Goal: Information Seeking & Learning: Check status

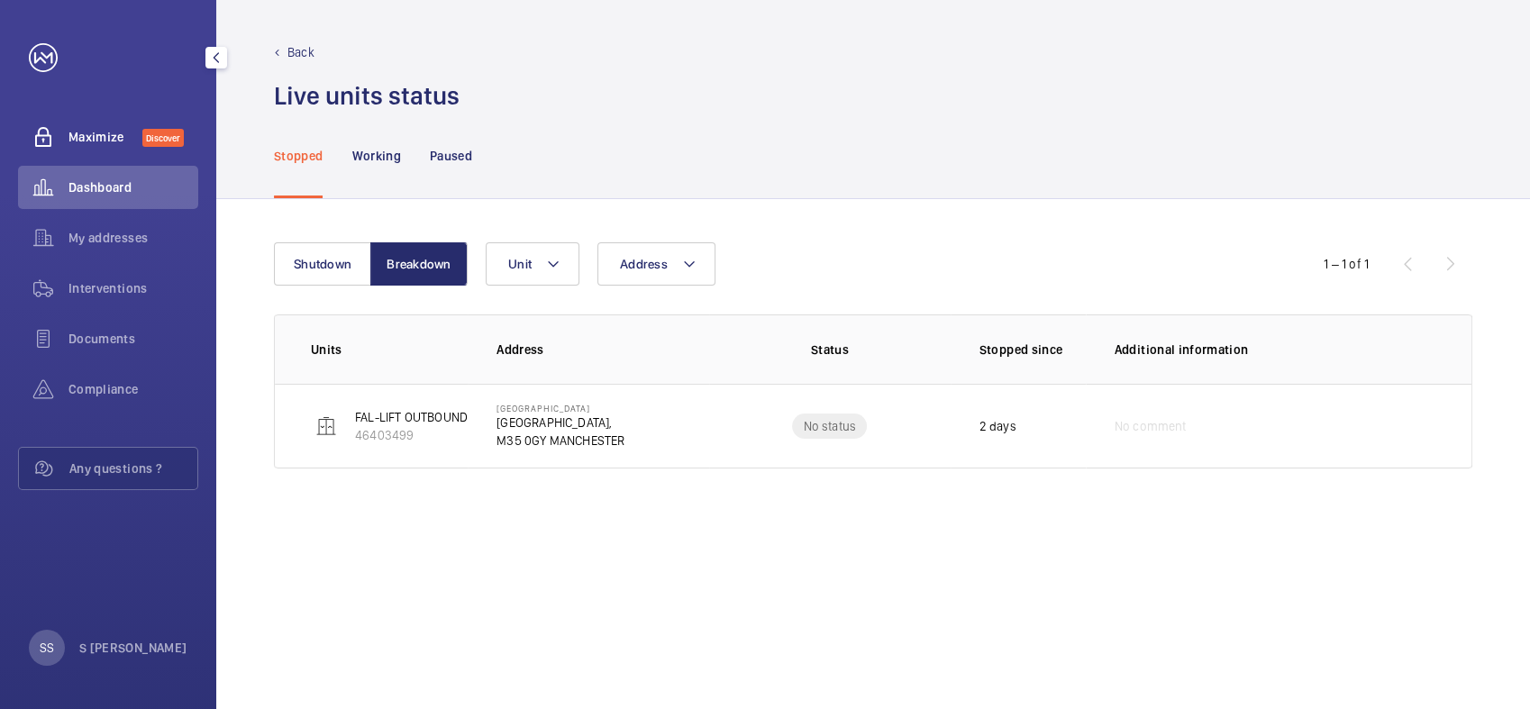
click at [106, 132] on span "Maximize" at bounding box center [106, 137] width 74 height 18
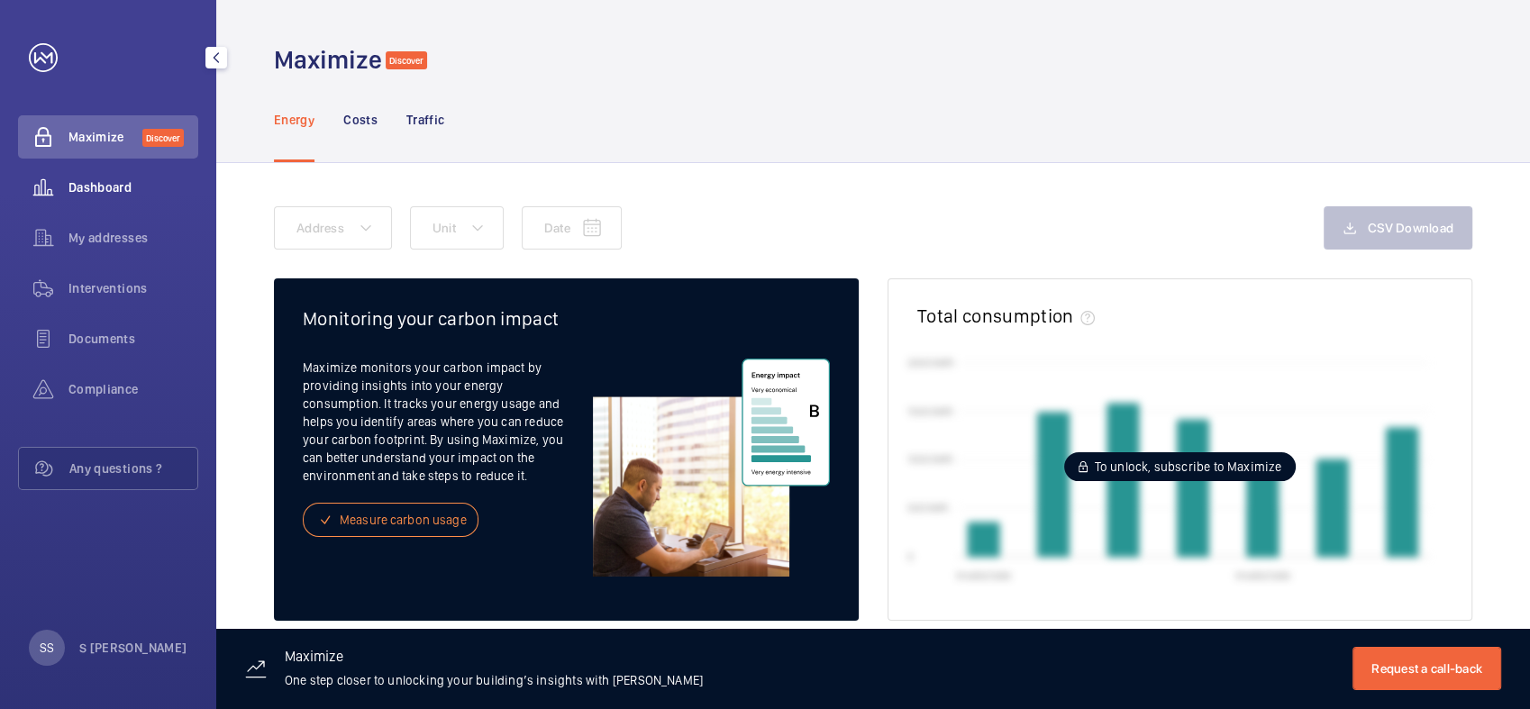
click at [107, 179] on span "Dashboard" at bounding box center [134, 187] width 130 height 18
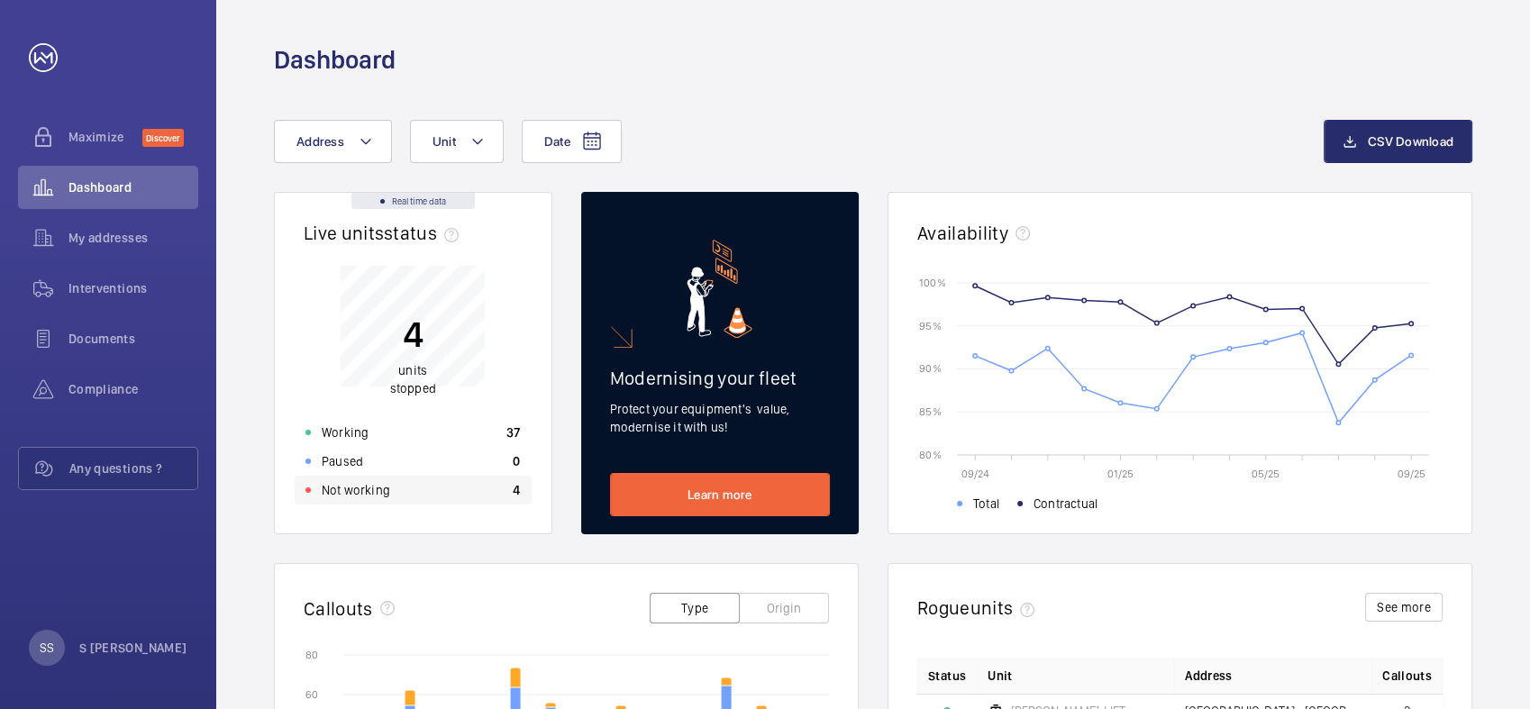
click at [351, 489] on p "Not working" at bounding box center [356, 490] width 69 height 18
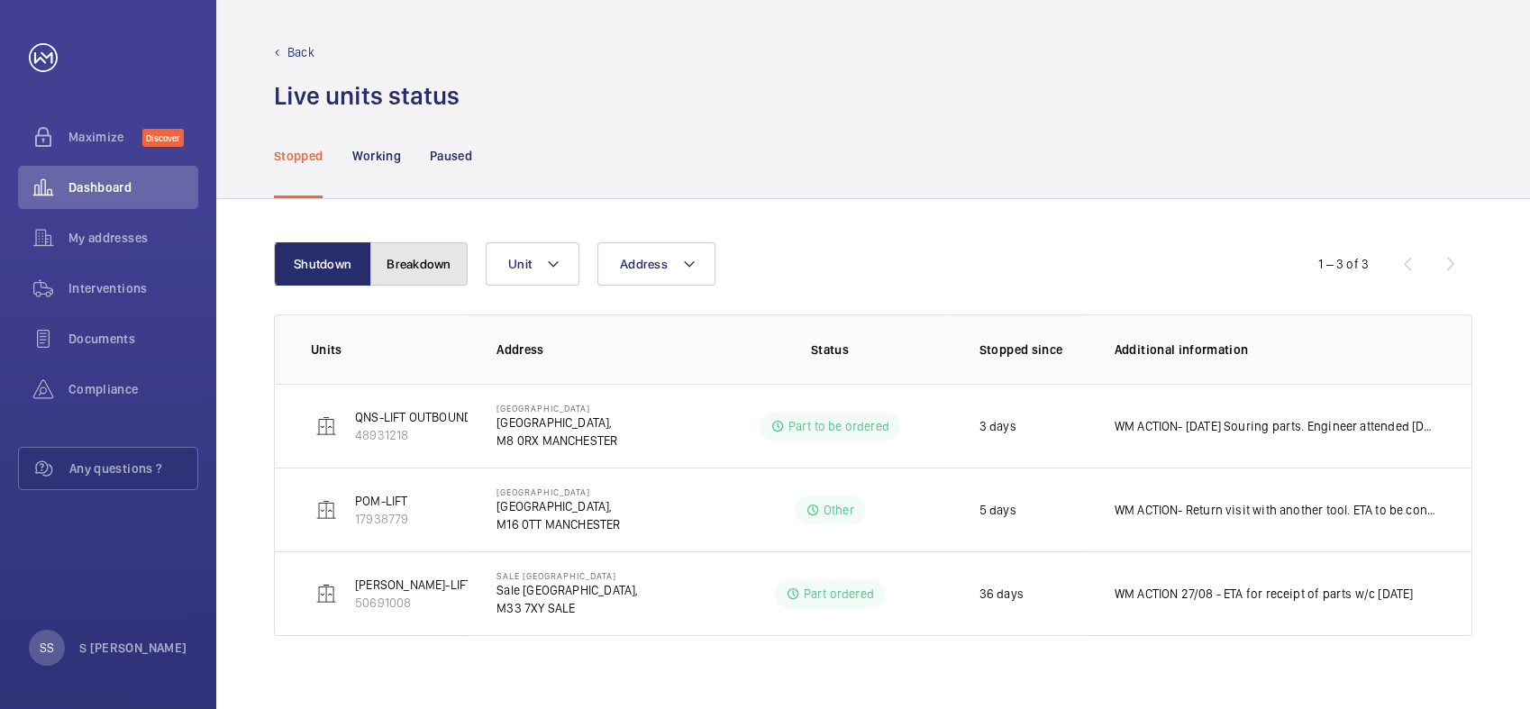
click at [450, 255] on button "Breakdown" at bounding box center [418, 263] width 97 height 43
